Goal: Download file/media

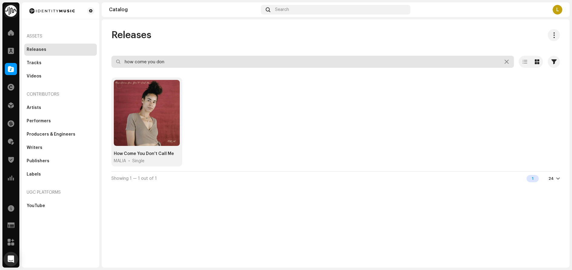
click at [204, 64] on input "how come you don" at bounding box center [312, 62] width 403 height 12
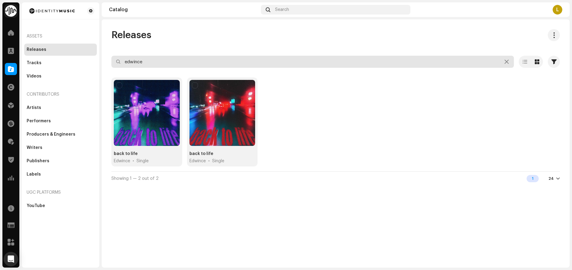
type input "edwince"
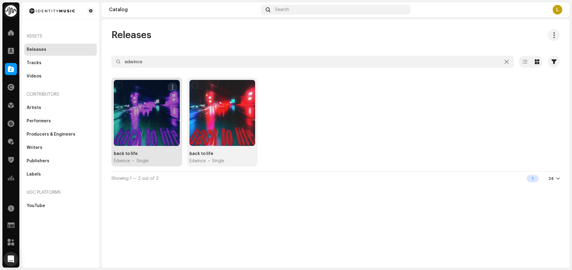
click at [143, 155] on div "back to life Edwince • Single" at bounding box center [147, 157] width 66 height 13
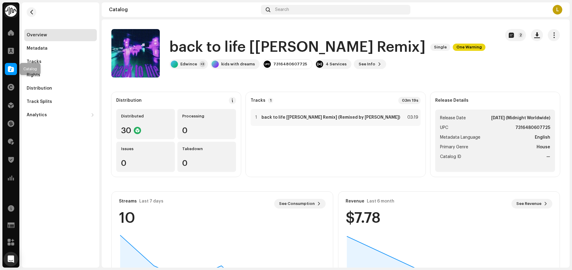
click at [11, 71] on span at bounding box center [11, 69] width 6 height 5
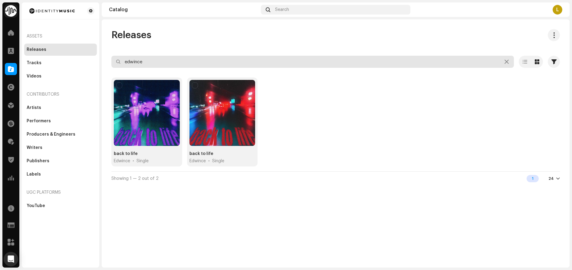
click at [233, 61] on input "edwince" at bounding box center [312, 62] width 403 height 12
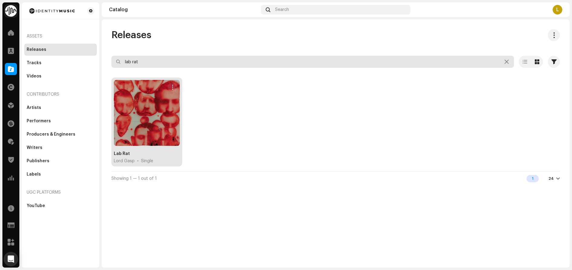
type input "lab rat"
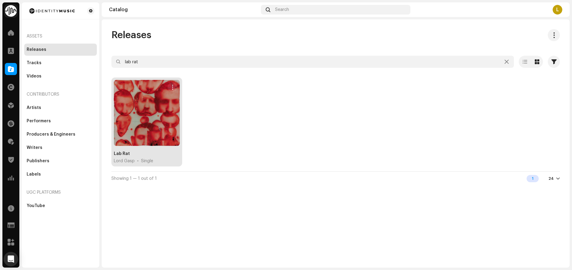
click at [138, 148] on div "Lab Rat Lord Gasp • Single" at bounding box center [146, 122] width 71 height 89
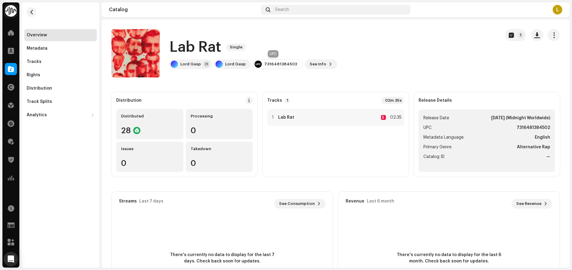
click at [269, 62] on div "7316481384502" at bounding box center [280, 64] width 33 height 5
copy div "7316481384502"
click at [40, 153] on div "Overview Metadata Tracks Rights Distribution Track Splits Analytics Consumption…" at bounding box center [61, 134] width 78 height 265
click at [35, 149] on div "Overview Metadata Tracks Rights Distribution Track Splits Analytics Consumption…" at bounding box center [61, 134] width 78 height 265
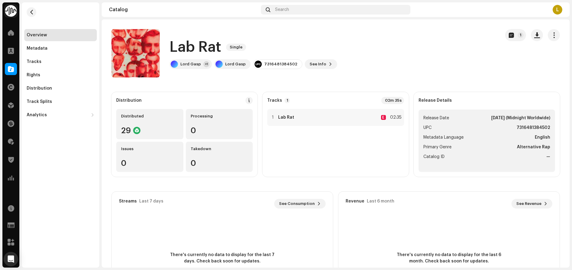
click at [28, 155] on div "Overview Metadata Tracks Rights Distribution Track Splits Analytics Consumption…" at bounding box center [61, 134] width 78 height 265
click at [45, 160] on div "Overview Metadata Tracks Rights Distribution Track Splits Analytics Consumption…" at bounding box center [61, 134] width 78 height 265
click at [10, 68] on span at bounding box center [11, 69] width 6 height 5
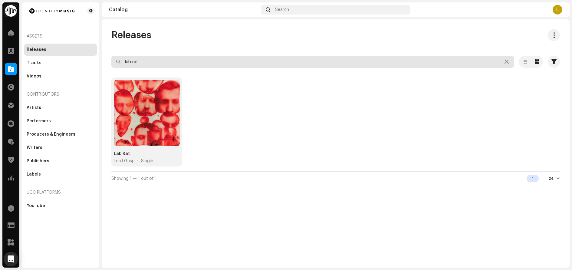
click at [166, 62] on input "lab rat" at bounding box center [312, 62] width 403 height 12
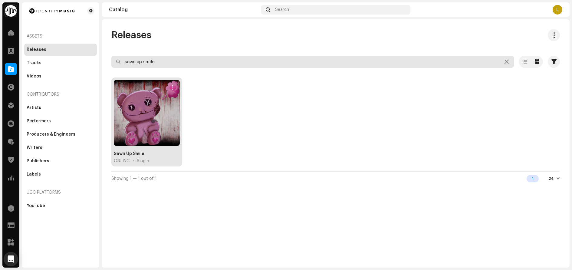
type input "sewn up smile"
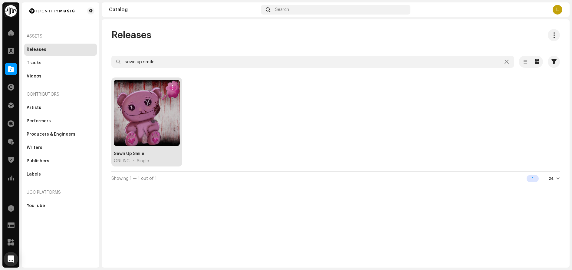
click at [127, 152] on div "Sewn Up Smile" at bounding box center [129, 154] width 31 height 6
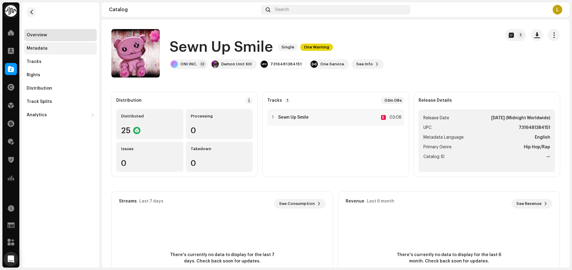
click at [35, 48] on div "Metadata" at bounding box center [37, 48] width 21 height 5
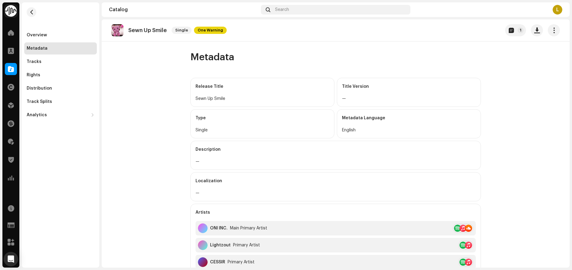
drag, startPoint x: 44, startPoint y: 34, endPoint x: 91, endPoint y: 48, distance: 49.3
click at [44, 34] on div "Overview" at bounding box center [37, 35] width 20 height 5
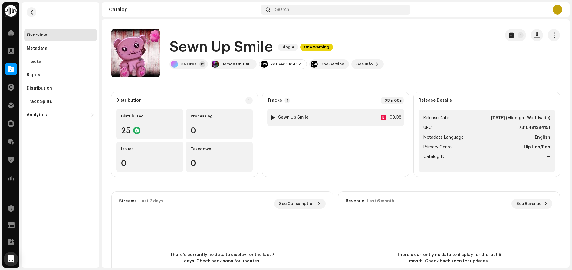
click at [271, 115] on div at bounding box center [273, 117] width 5 height 5
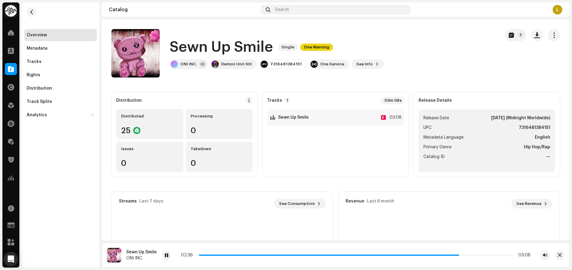
click at [37, 152] on div "Overview Metadata Tracks Rights Distribution Track Splits Analytics Consumption…" at bounding box center [61, 134] width 78 height 265
click at [338, 118] on div "1 Sewn Up Smile E 03:08" at bounding box center [335, 117] width 137 height 17
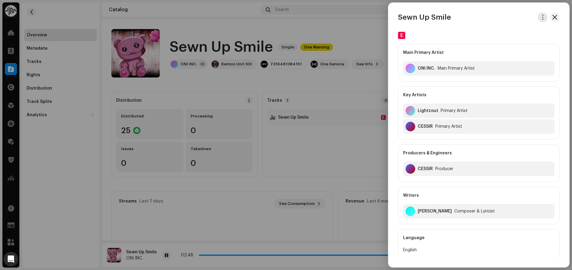
click at [541, 16] on span "button" at bounding box center [543, 17] width 5 height 5
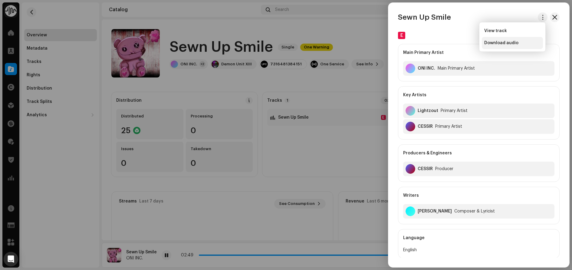
click at [499, 43] on span "Download audio" at bounding box center [501, 43] width 34 height 5
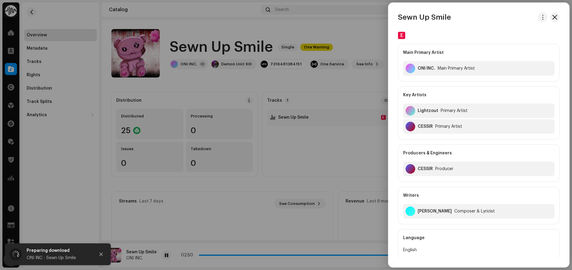
click at [365, 30] on div at bounding box center [286, 135] width 572 height 270
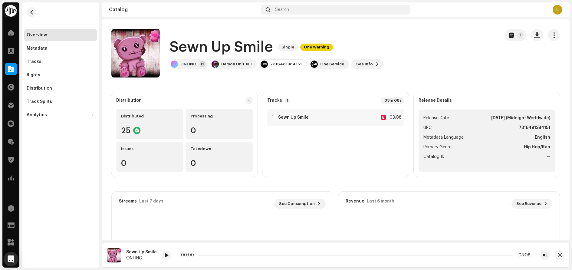
drag, startPoint x: 38, startPoint y: 149, endPoint x: 105, endPoint y: 110, distance: 77.6
click at [38, 149] on div "Overview Metadata Tracks Rights Distribution Track Splits Analytics Consumption…" at bounding box center [61, 134] width 78 height 265
click at [275, 62] on div "7316481384151" at bounding box center [285, 64] width 31 height 5
copy div "7316481384151"
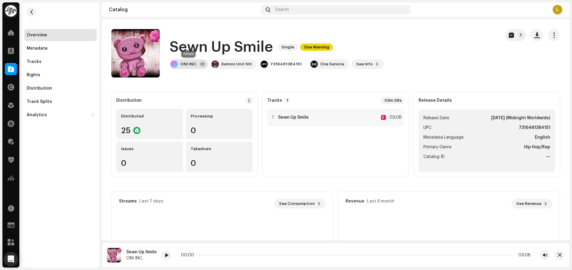
click at [187, 64] on div "ONI INC." at bounding box center [188, 64] width 17 height 5
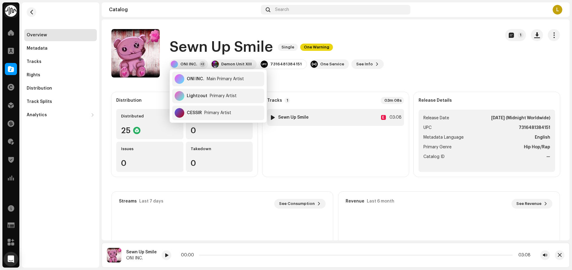
click at [345, 114] on div "1 Sewn Up Smile E 03:08" at bounding box center [335, 117] width 137 height 17
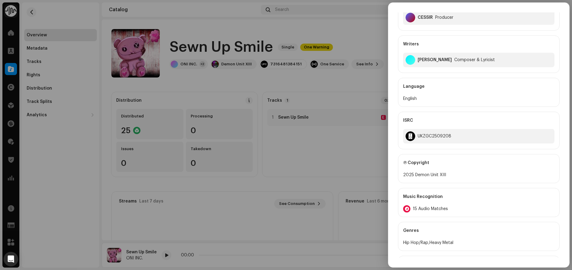
scroll to position [182, 0]
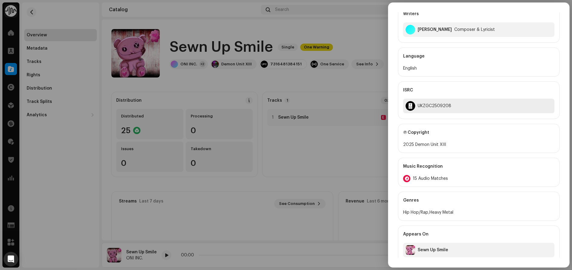
click at [435, 104] on div "UKZGC2509208" at bounding box center [435, 106] width 34 height 5
copy div "UKZGC2509208"
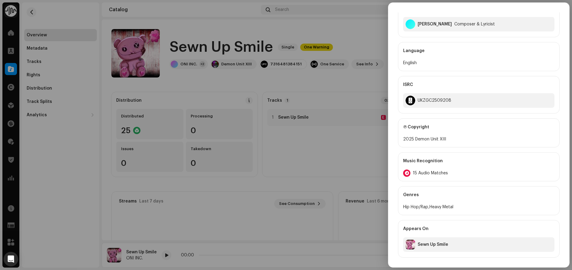
click at [318, 89] on div at bounding box center [286, 135] width 572 height 270
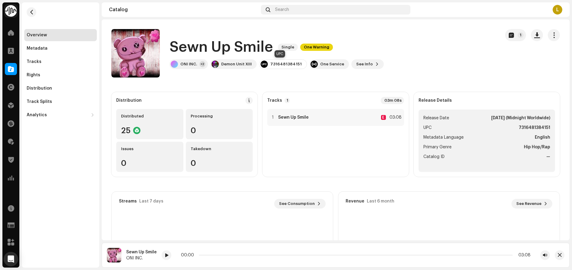
click at [283, 64] on div "7316481384151" at bounding box center [285, 64] width 31 height 5
copy div "7316481384151"
click at [193, 65] on div "ONI INC." at bounding box center [188, 64] width 17 height 5
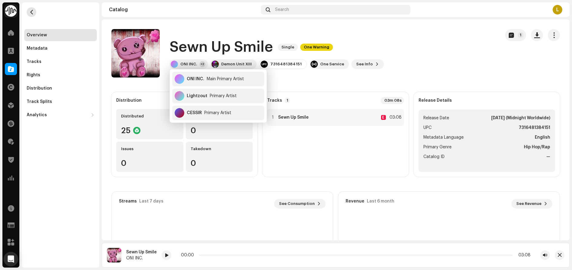
click at [34, 12] on button "button" at bounding box center [32, 12] width 10 height 10
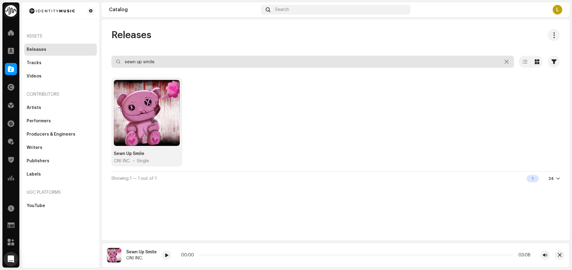
click at [165, 64] on input "sewn up smile" at bounding box center [312, 62] width 403 height 12
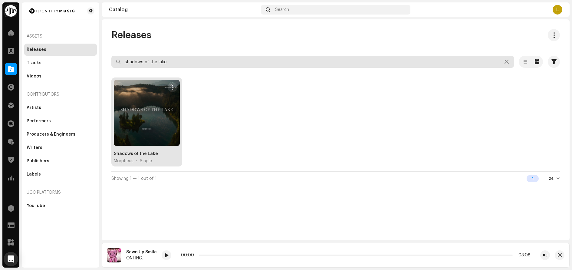
type input "shadows of the lake"
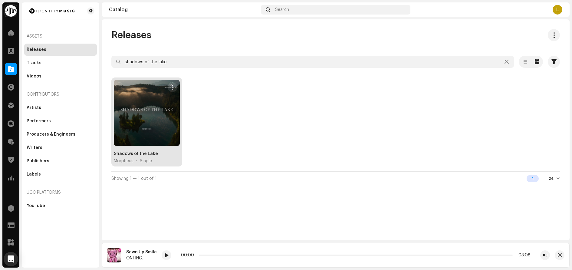
click at [148, 153] on div "Shadows of the Lake" at bounding box center [136, 154] width 44 height 6
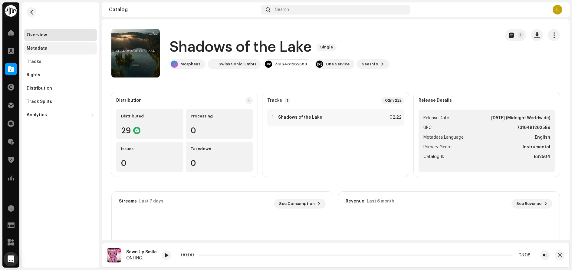
click at [73, 50] on div "Metadata" at bounding box center [61, 48] width 68 height 5
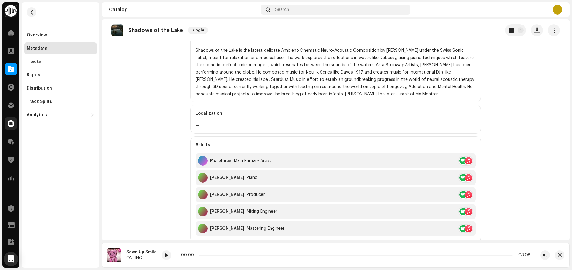
scroll to position [110, 0]
drag, startPoint x: 171, startPoint y: 71, endPoint x: 171, endPoint y: 55, distance: 16.1
click at [171, 71] on catalog-releases-details-metadata "Shadows of the Lake Single 1 Metadata Release Title Shadows of the Lake Title V…" at bounding box center [336, 150] width 468 height 482
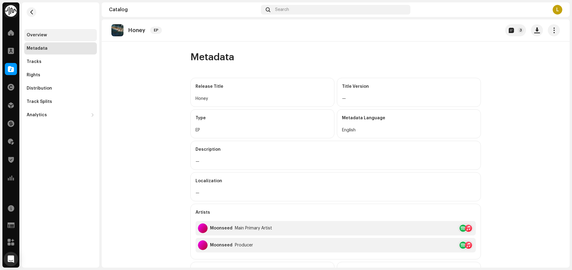
click at [55, 35] on div "Overview" at bounding box center [61, 35] width 68 height 5
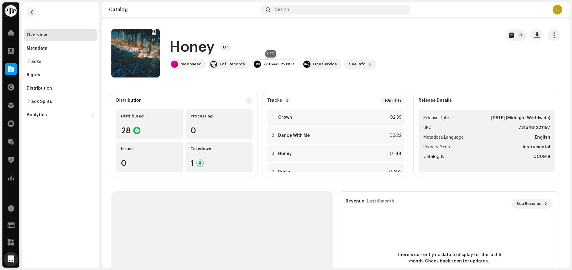
click at [267, 64] on div "7316481221197" at bounding box center [278, 64] width 31 height 5
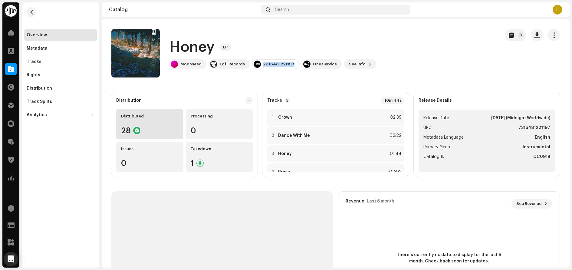
copy div "7316481221197"
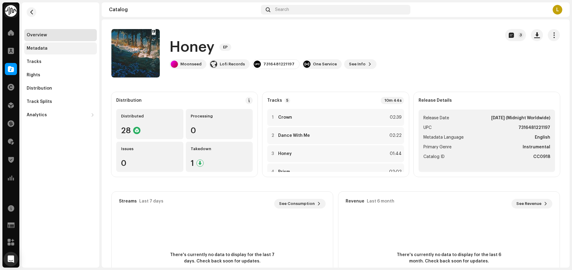
click at [47, 52] on div "Metadata" at bounding box center [60, 48] width 73 height 12
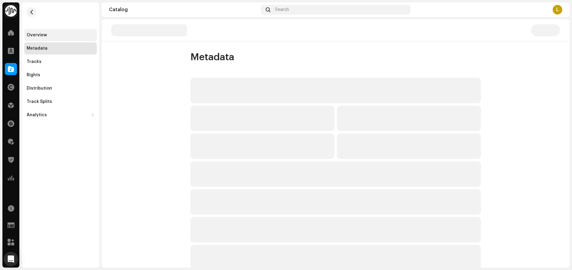
click at [31, 36] on div "Overview" at bounding box center [37, 35] width 20 height 5
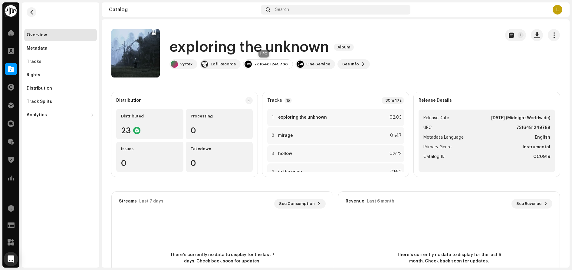
click at [268, 64] on div "7316481249788" at bounding box center [271, 64] width 34 height 5
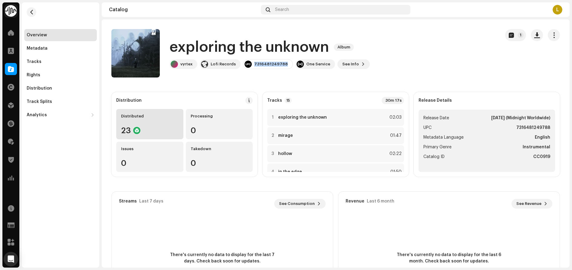
copy div "7316481249788"
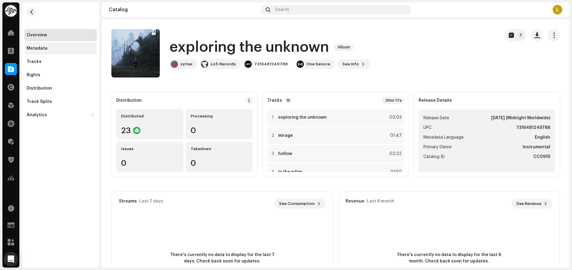
click at [58, 48] on div "Metadata" at bounding box center [61, 48] width 68 height 5
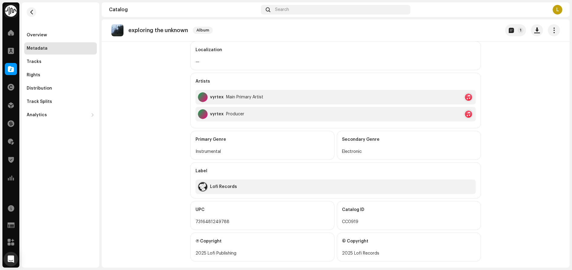
scroll to position [140, 0]
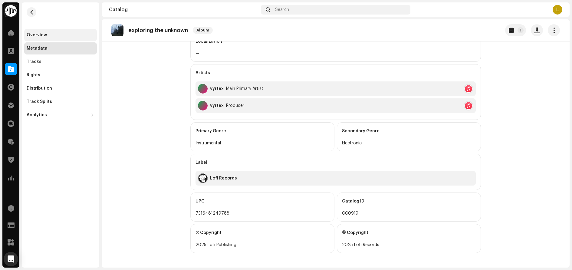
click at [38, 37] on div "Overview" at bounding box center [37, 35] width 20 height 5
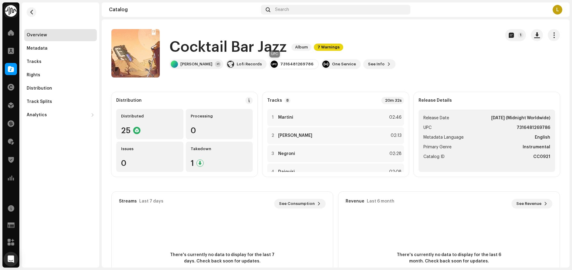
click at [280, 64] on div "7316481269786" at bounding box center [296, 64] width 33 height 5
copy div "7316481269786"
click at [194, 63] on div "[PERSON_NAME]" at bounding box center [196, 64] width 32 height 5
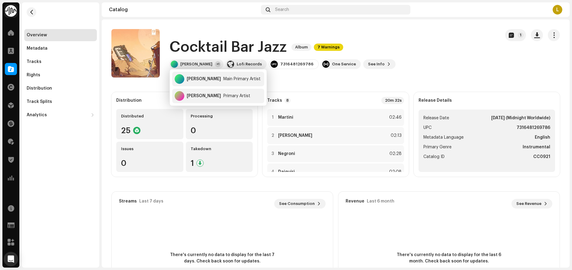
drag, startPoint x: 369, startPoint y: 83, endPoint x: 361, endPoint y: 83, distance: 8.2
click at [369, 83] on catalog-releases-details-overview "Cocktail Bar Jazz Album 7 Warnings 1 Cocktail Bar Jazz Album 7 Warnings [PERSON…" at bounding box center [336, 170] width 468 height 303
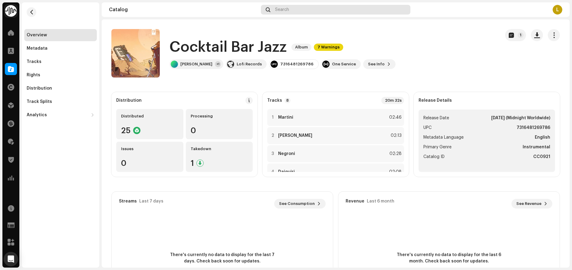
click at [355, 12] on div "Search" at bounding box center [336, 10] width 150 height 10
click at [34, 9] on button "button" at bounding box center [32, 12] width 10 height 10
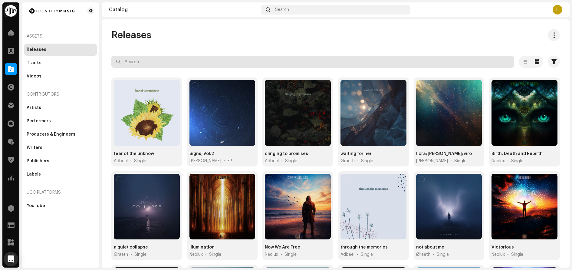
click at [180, 64] on input "text" at bounding box center [312, 62] width 403 height 12
paste input "7316481248705"
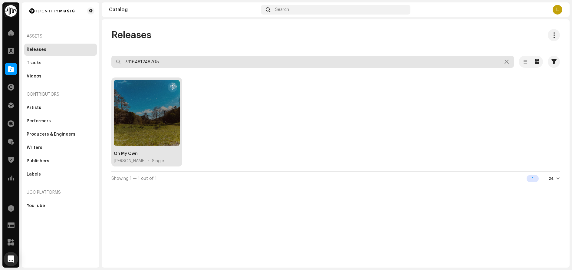
type input "7316481248705"
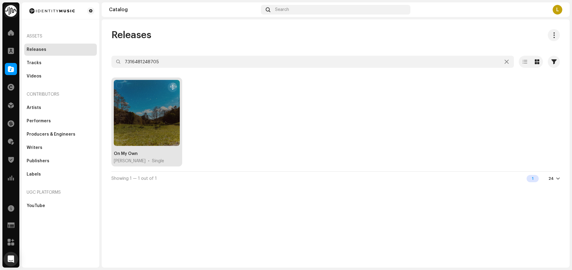
click at [132, 153] on div "On My Own" at bounding box center [126, 154] width 24 height 6
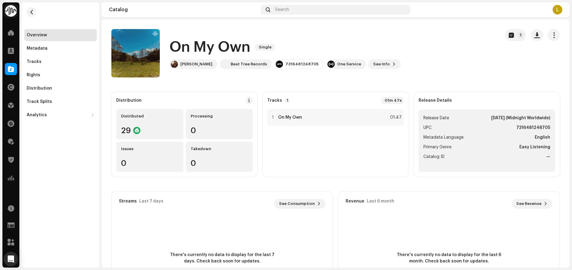
click at [56, 154] on div "Overview Metadata Tracks Rights Distribution Track Splits Analytics Consumption…" at bounding box center [61, 134] width 78 height 265
drag, startPoint x: 169, startPoint y: 85, endPoint x: 162, endPoint y: 84, distance: 6.6
click at [169, 85] on catalog-releases-details-overview "On My Own Single 1 On My Own Single Hajime Hattori Beat Tree Records 7316481248…" at bounding box center [336, 170] width 468 height 303
click at [44, 45] on div "Metadata" at bounding box center [60, 48] width 73 height 12
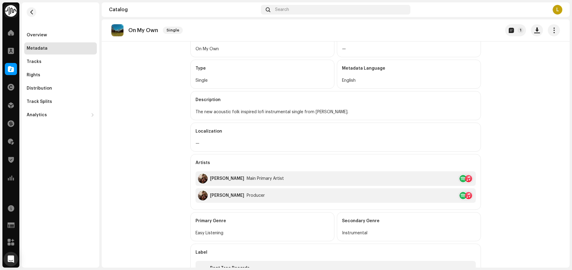
scroll to position [61, 0]
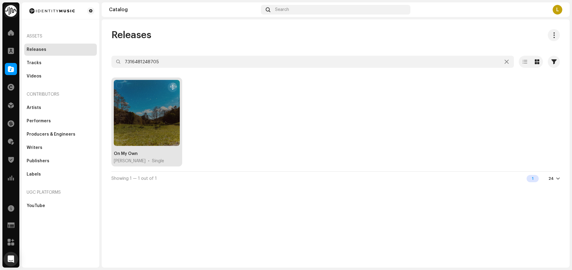
click at [123, 155] on div "On My Own" at bounding box center [126, 154] width 24 height 6
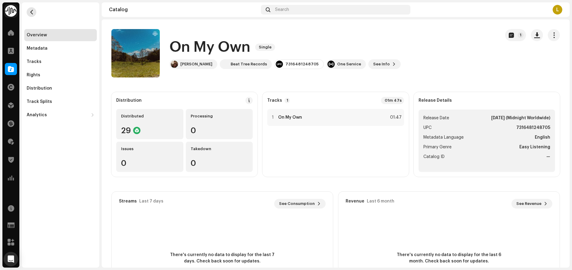
click at [31, 12] on span "button" at bounding box center [31, 12] width 5 height 5
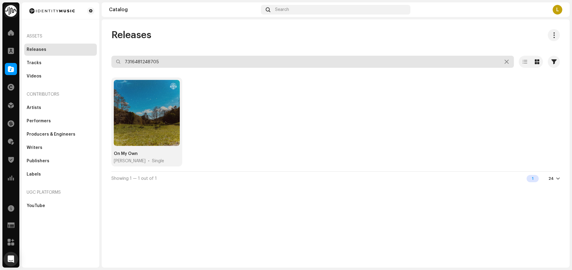
click at [187, 64] on input "7316481248705" at bounding box center [312, 62] width 403 height 12
paste input "347439"
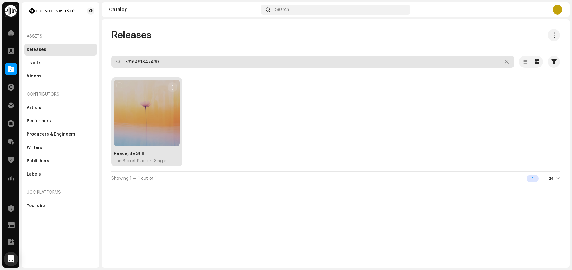
type input "7316481347439"
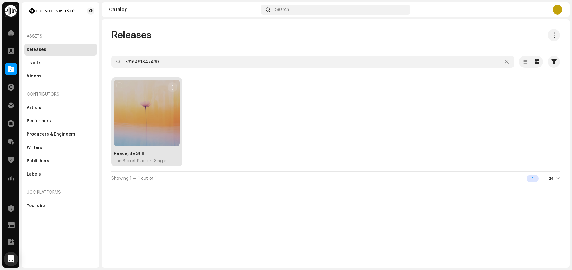
click at [136, 155] on div "Peace, Be Still" at bounding box center [129, 154] width 30 height 6
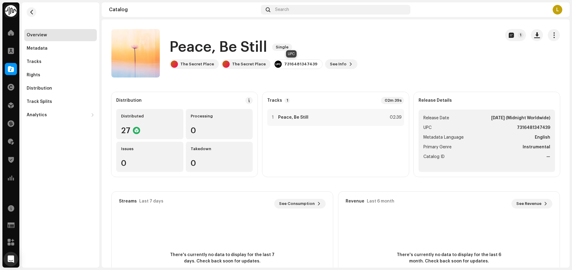
click at [289, 64] on div "7316481347439" at bounding box center [300, 64] width 33 height 5
copy div "7316481347439"
drag, startPoint x: 212, startPoint y: 65, endPoint x: 181, endPoint y: 65, distance: 30.3
click at [181, 65] on div "The Secret Place" at bounding box center [197, 64] width 34 height 5
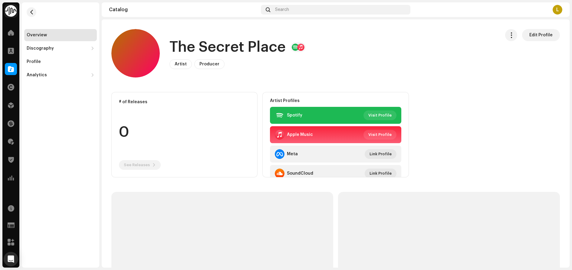
click at [212, 42] on h1 "The Secret Place" at bounding box center [228, 47] width 116 height 19
copy h1 "The Secret Place"
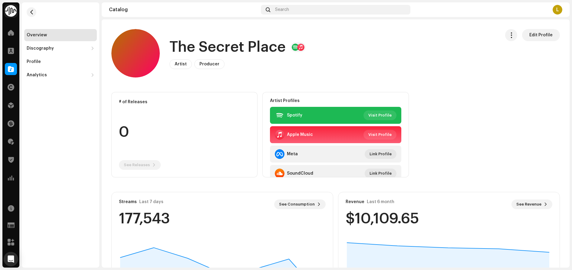
click at [135, 86] on catalog-artists-details-overview "The Secret Place Edit Profile The Secret Place Artist Producer Edit Profile Edi…" at bounding box center [336, 229] width 468 height 420
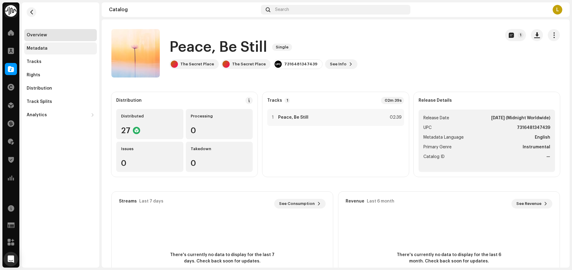
click at [45, 46] on div "Metadata" at bounding box center [60, 48] width 73 height 12
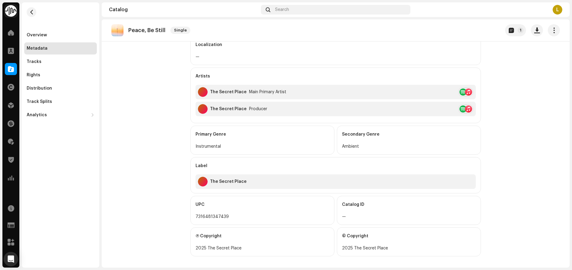
scroll to position [140, 0]
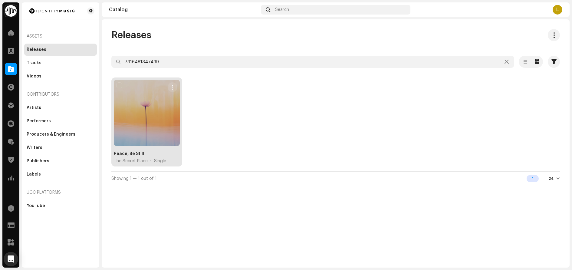
click at [144, 134] on div at bounding box center [147, 113] width 66 height 66
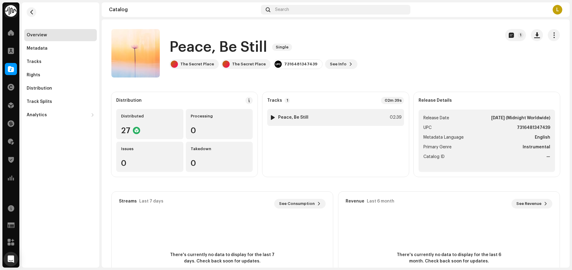
click at [347, 111] on div "1 Peace, Be Still 02:39" at bounding box center [335, 117] width 137 height 17
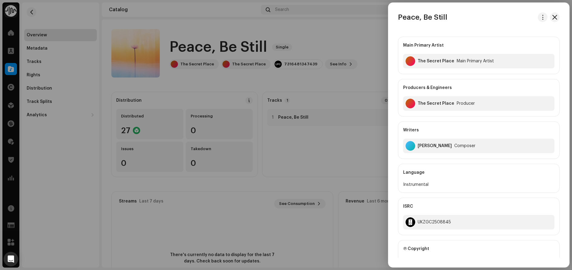
click at [540, 10] on div "Peace, Be Still Main Primary Artist The Secret Place Main Primary Artist Produc…" at bounding box center [478, 135] width 181 height 265
click at [541, 20] on button "button" at bounding box center [543, 17] width 10 height 10
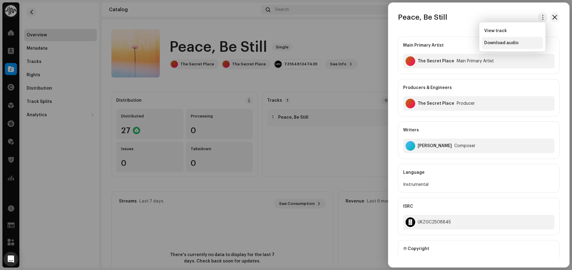
click at [496, 44] on span "Download audio" at bounding box center [501, 43] width 34 height 5
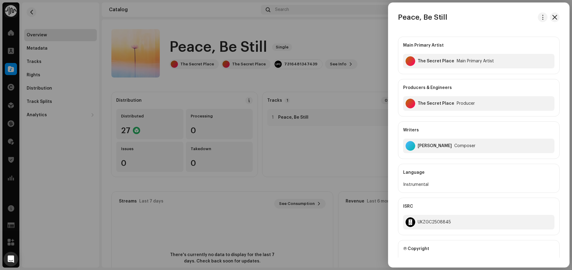
click at [311, 73] on div at bounding box center [286, 135] width 572 height 270
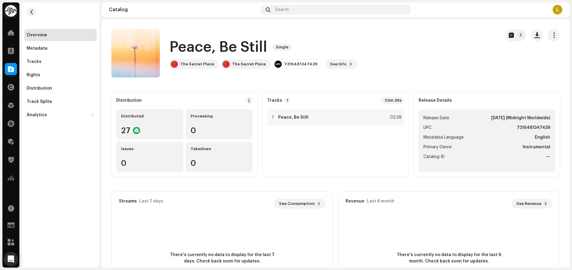
click at [62, 31] on div "Overview" at bounding box center [60, 35] width 73 height 12
click at [32, 12] on span "button" at bounding box center [31, 12] width 5 height 5
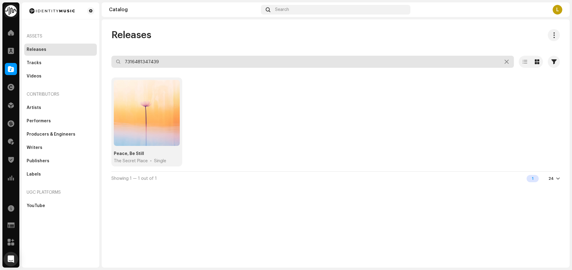
click at [190, 63] on input "7316481347439" at bounding box center [312, 62] width 403 height 12
paste input "37065"
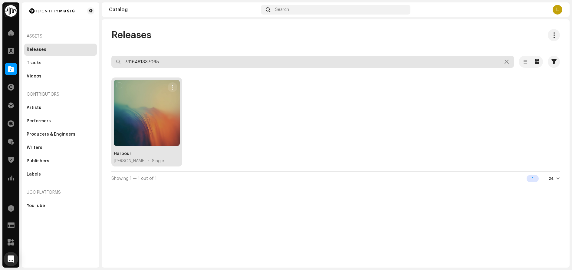
type input "7316481337065"
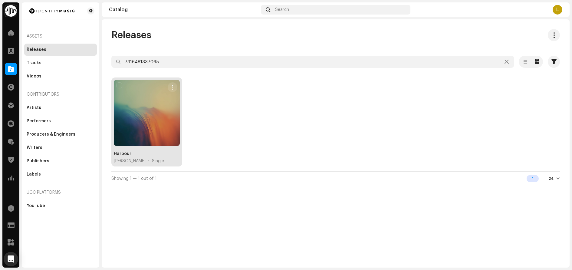
click at [143, 154] on div "Harbour [PERSON_NAME] • Single" at bounding box center [147, 157] width 66 height 13
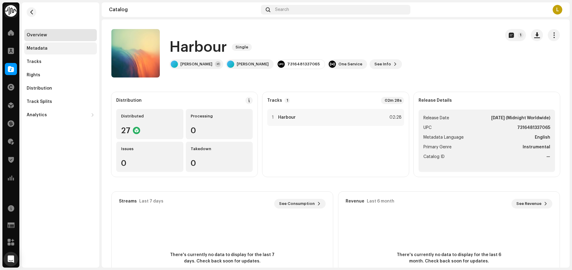
click at [38, 50] on div "Metadata" at bounding box center [37, 48] width 21 height 5
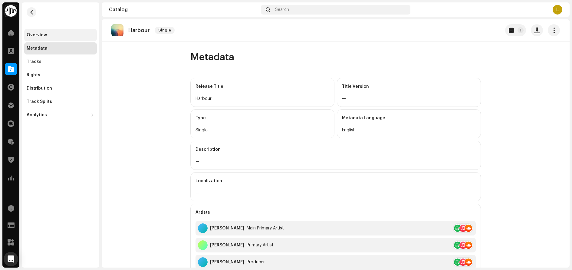
click at [31, 33] on div "Overview" at bounding box center [37, 35] width 20 height 5
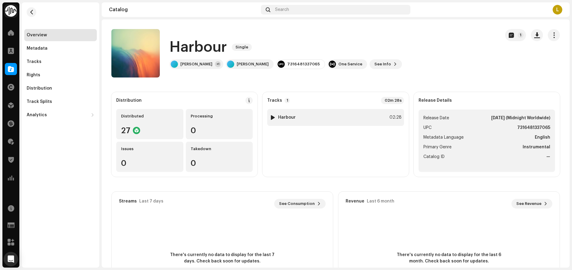
click at [344, 120] on div "1 Harbour 02:28" at bounding box center [335, 117] width 137 height 17
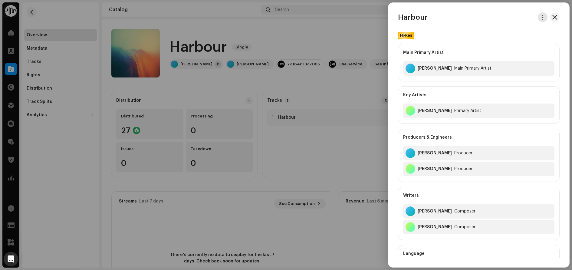
click at [541, 18] on span "button" at bounding box center [543, 17] width 5 height 5
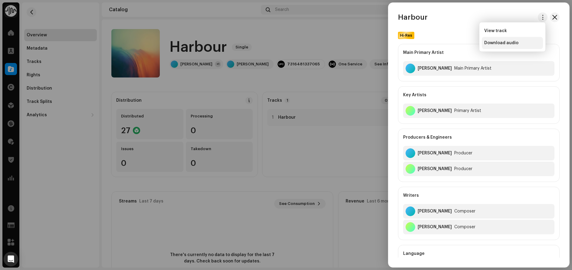
click at [514, 41] on span "Download audio" at bounding box center [501, 43] width 34 height 5
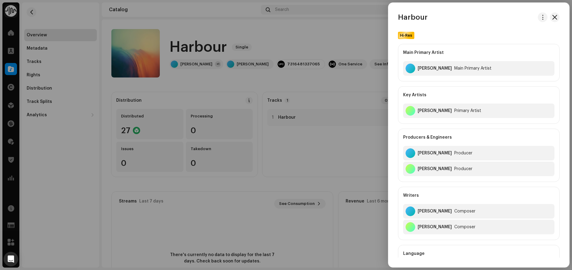
click at [57, 141] on div at bounding box center [286, 135] width 572 height 270
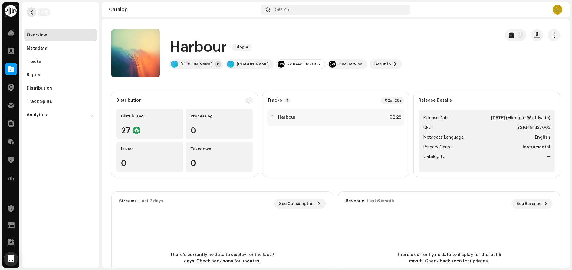
click at [29, 12] on span "button" at bounding box center [31, 12] width 5 height 5
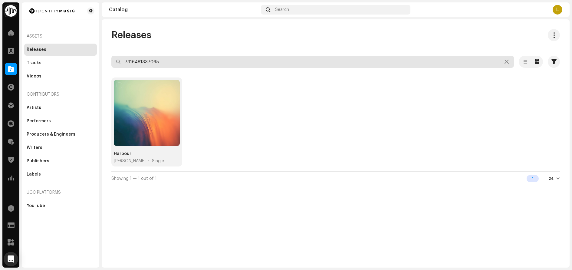
click at [170, 63] on input "7316481337065" at bounding box center [312, 62] width 403 height 12
paste input "2466"
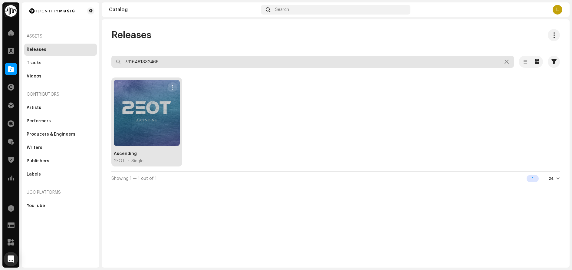
type input "7316481332466"
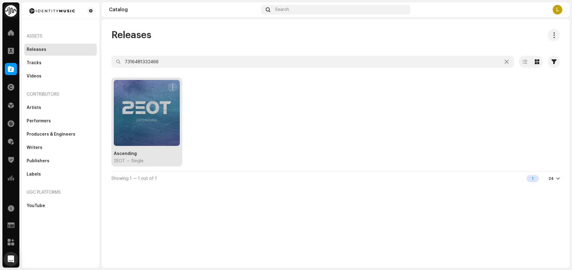
click at [129, 153] on div "Ascending" at bounding box center [125, 154] width 23 height 6
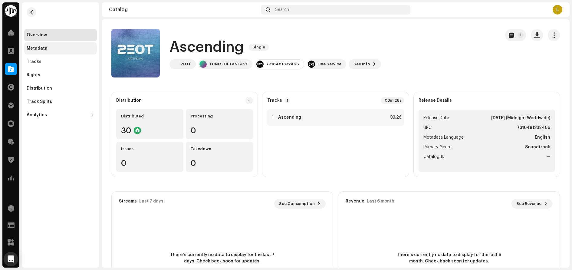
click at [37, 44] on div "Metadata" at bounding box center [60, 48] width 73 height 12
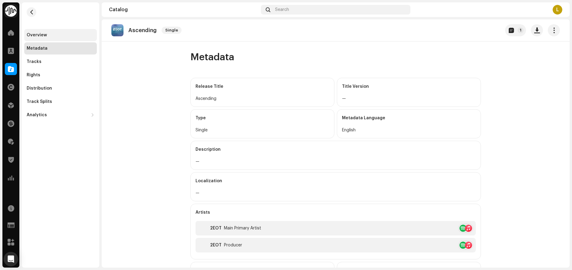
click at [51, 30] on div "Overview" at bounding box center [60, 35] width 73 height 12
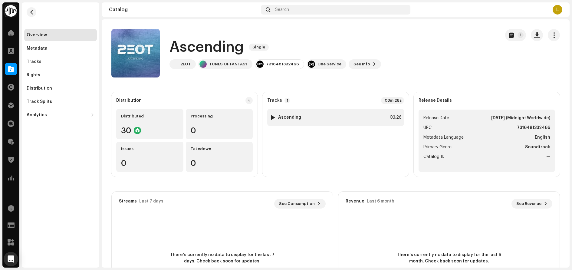
click at [324, 117] on div "1 Ascending 03:26" at bounding box center [335, 117] width 137 height 17
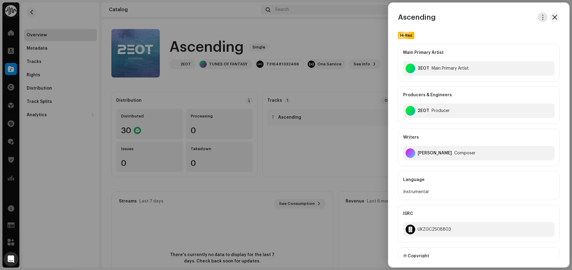
click at [544, 15] on button "button" at bounding box center [543, 17] width 10 height 10
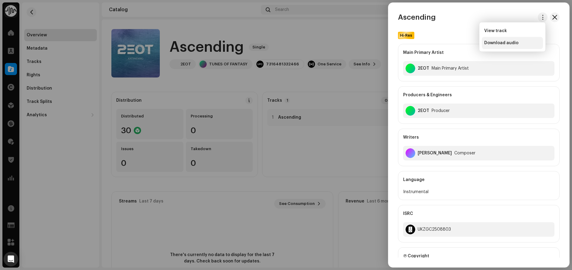
click at [520, 45] on div "Download audio" at bounding box center [512, 43] width 56 height 5
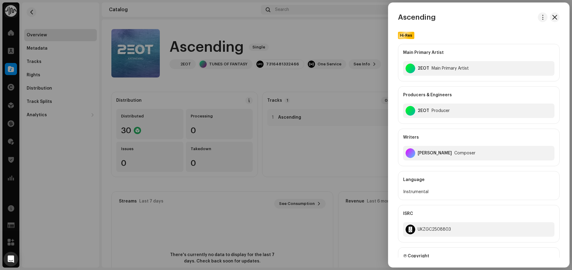
click at [245, 80] on div at bounding box center [286, 135] width 572 height 270
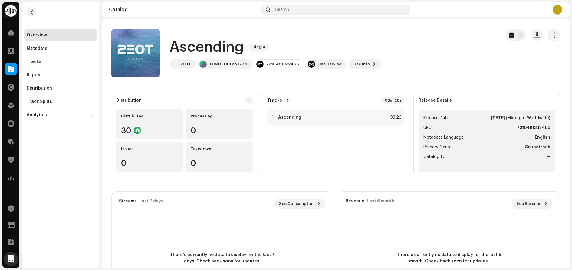
click at [35, 147] on div "Overview Metadata Tracks Rights Distribution Track Splits Analytics Consumption…" at bounding box center [61, 134] width 78 height 265
